Goal: Check status

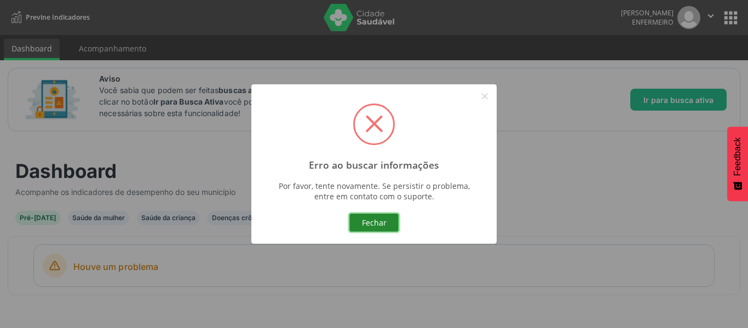
click at [378, 224] on button "Fechar" at bounding box center [373, 223] width 49 height 19
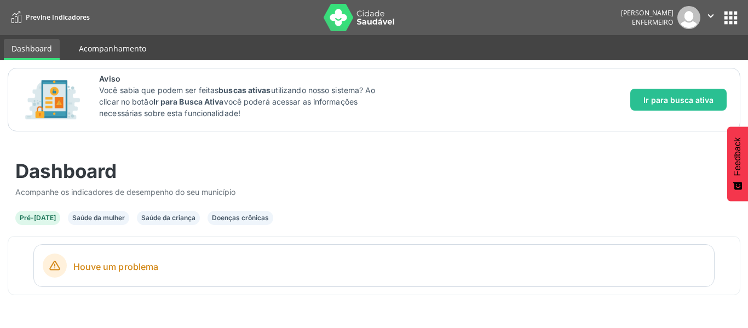
click at [136, 54] on link "Acompanhamento" at bounding box center [112, 48] width 83 height 19
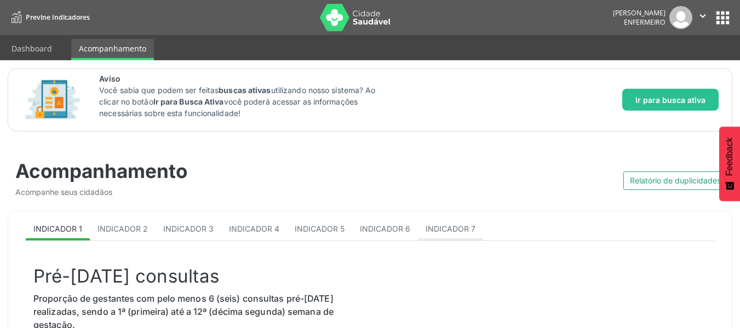
click at [433, 237] on body "Previne Indicadores [PERSON_NAME] Enfermeiro  Configurações Sair apps Dashboar…" at bounding box center [370, 164] width 740 height 328
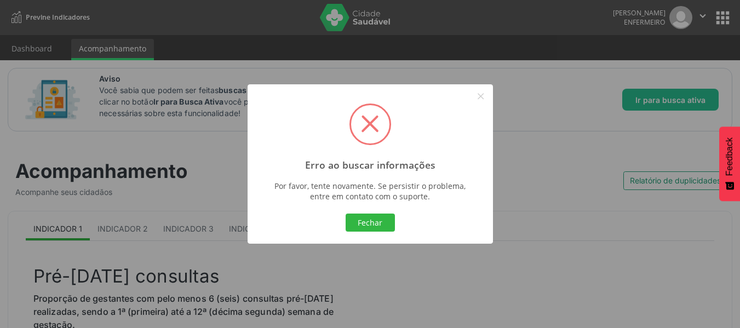
click at [384, 205] on div "Erro ao buscar informações × Por favor, tente novamente. Se persistir o problem…" at bounding box center [369, 163] width 245 height 159
click at [375, 211] on div "Fechar Cancel" at bounding box center [370, 222] width 226 height 23
click at [368, 212] on div "Fechar Cancel" at bounding box center [370, 222] width 226 height 23
click at [367, 210] on div "Erro ao buscar informações × Por favor, tente novamente. Se persistir o problem…" at bounding box center [369, 163] width 245 height 159
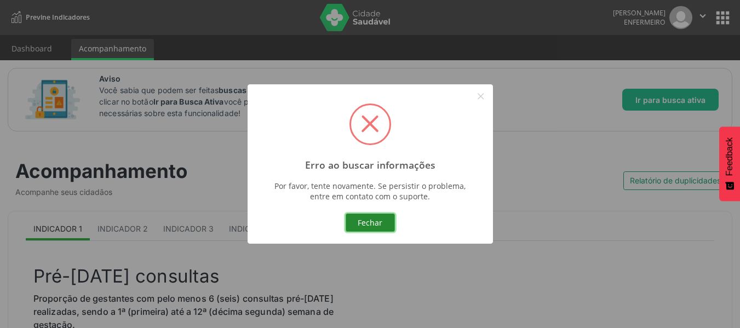
click at [364, 228] on button "Fechar" at bounding box center [370, 223] width 49 height 19
